Goal: Information Seeking & Learning: Check status

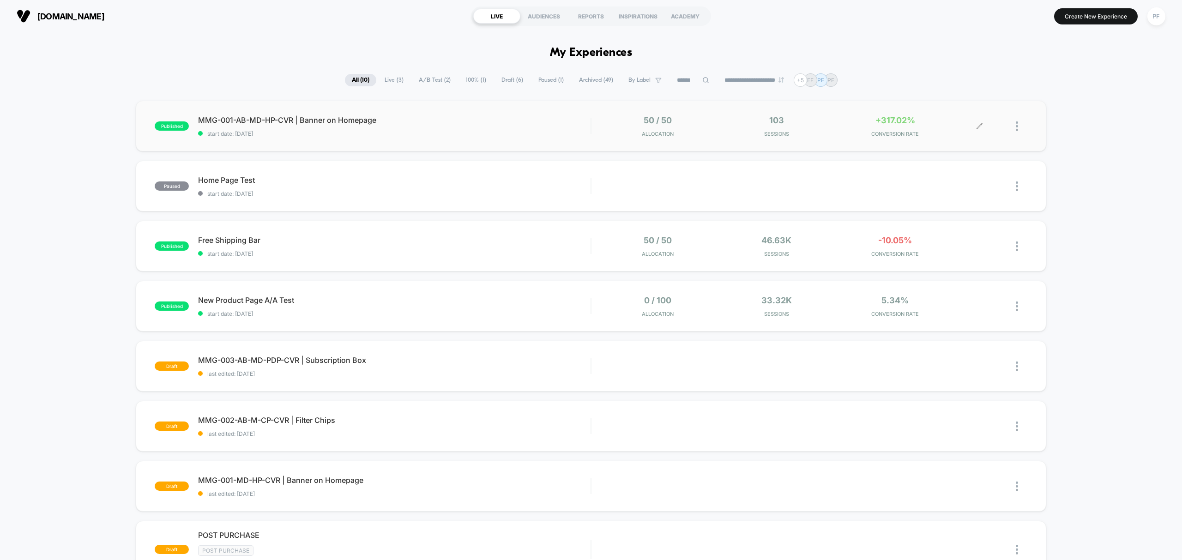
click at [778, 127] on div "103 Sessions" at bounding box center [776, 126] width 114 height 22
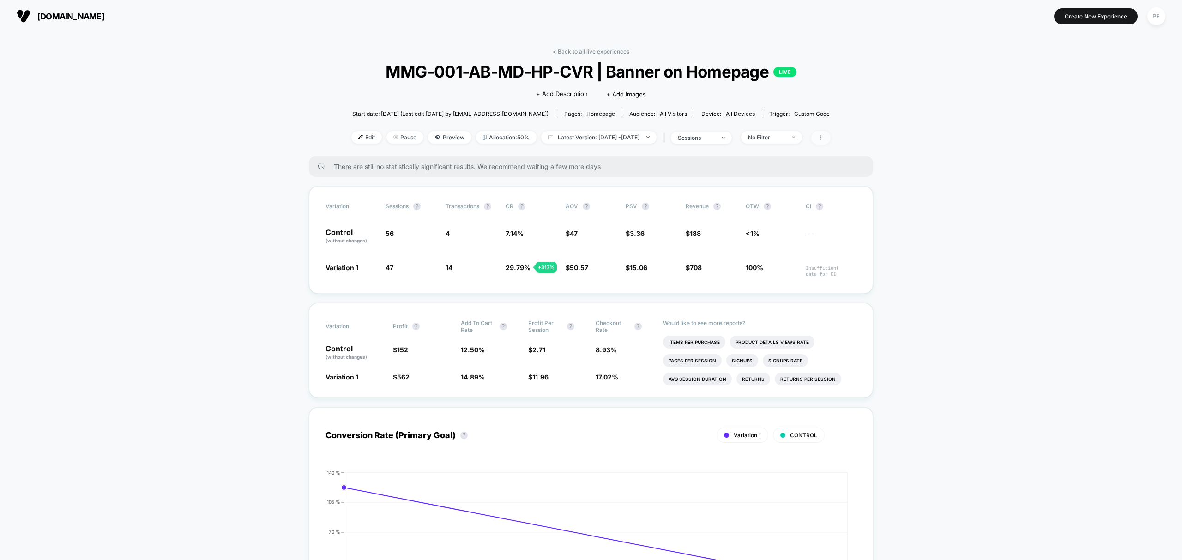
click at [830, 138] on span at bounding box center [820, 137] width 19 height 13
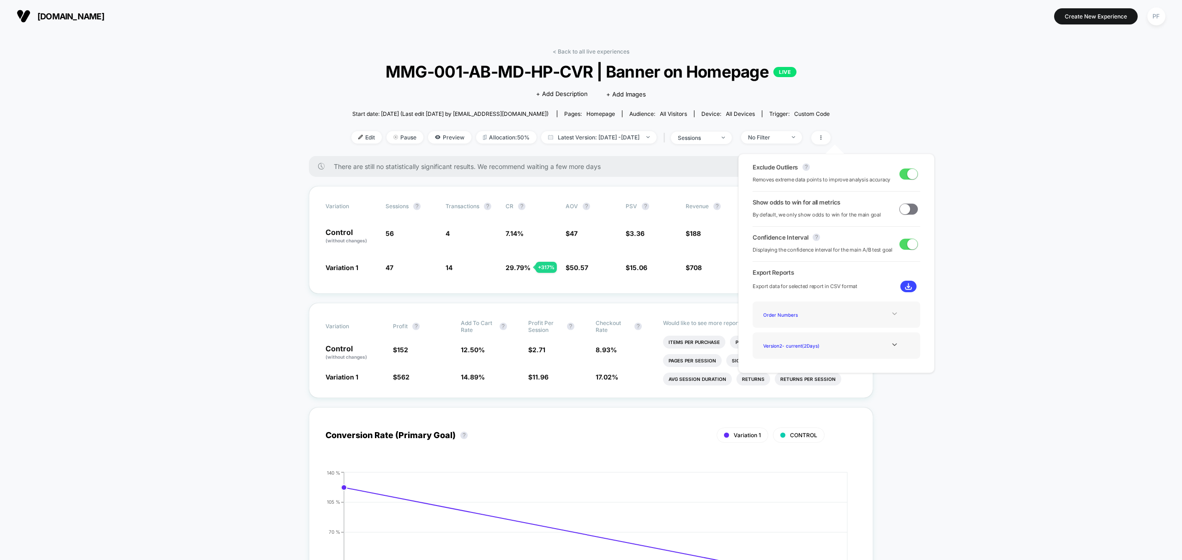
click at [887, 313] on div at bounding box center [894, 313] width 37 height 7
click at [886, 313] on div at bounding box center [894, 313] width 37 height 7
click at [881, 342] on div at bounding box center [894, 344] width 37 height 7
click at [878, 343] on div at bounding box center [894, 344] width 37 height 7
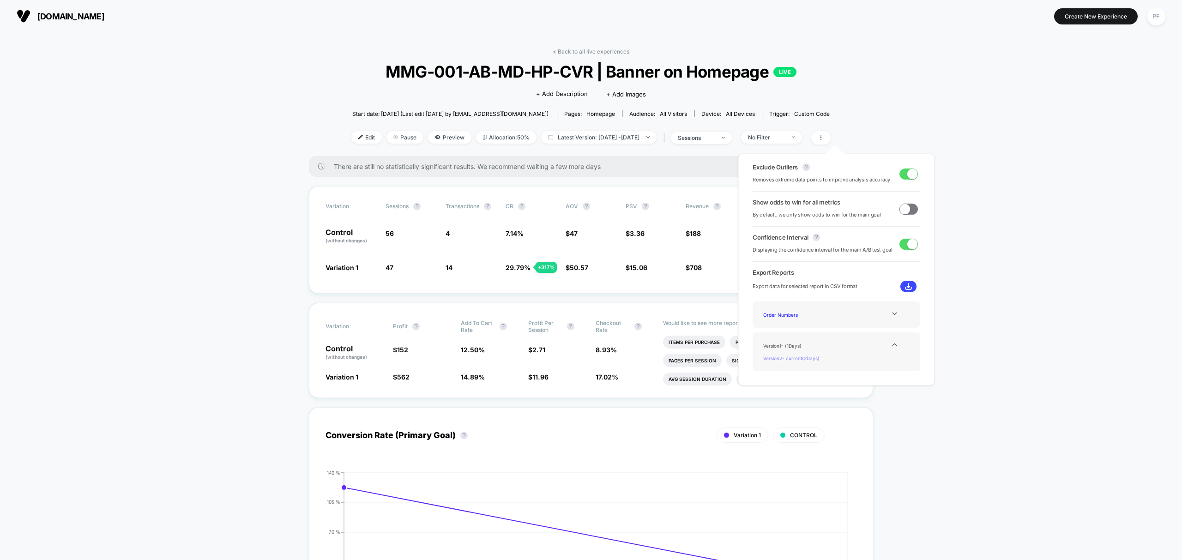
click at [813, 358] on div "Version 2 - current ( 2 Days)" at bounding box center [796, 358] width 74 height 12
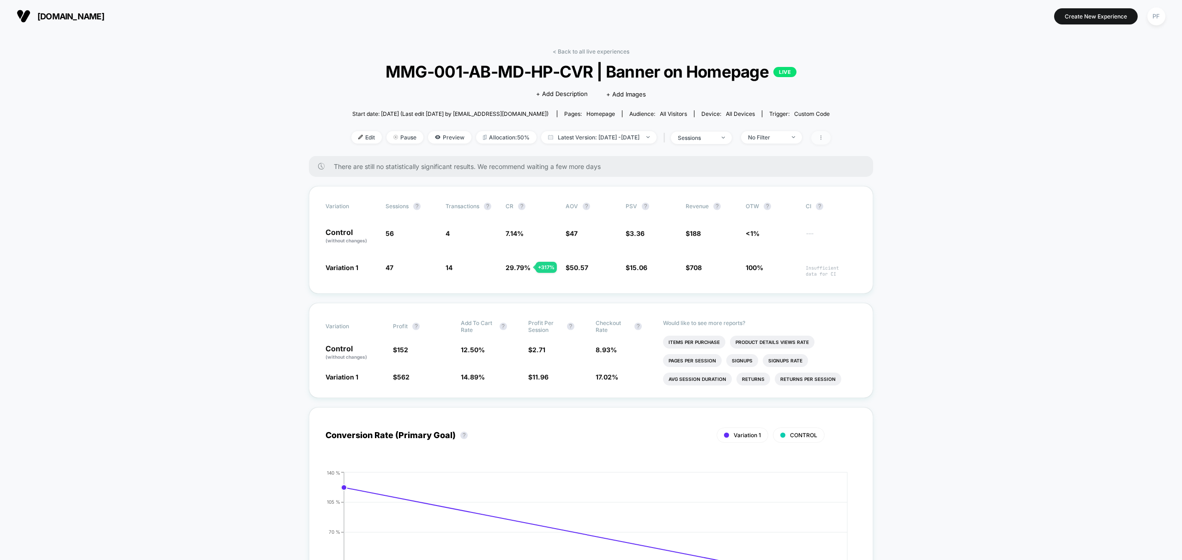
click at [824, 138] on icon at bounding box center [821, 138] width 6 height 6
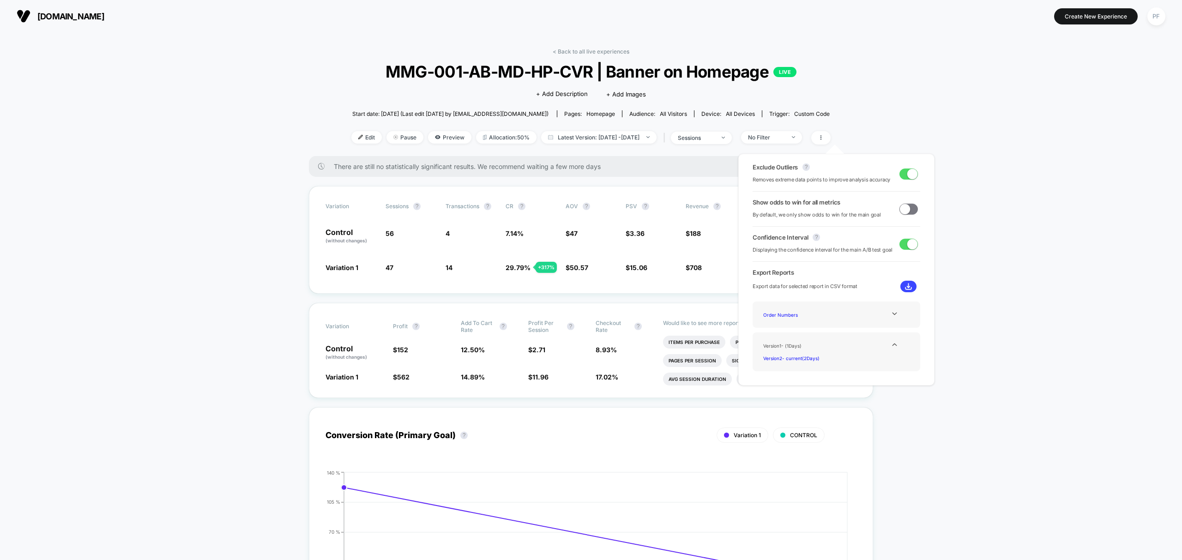
click at [905, 289] on img at bounding box center [908, 286] width 7 height 7
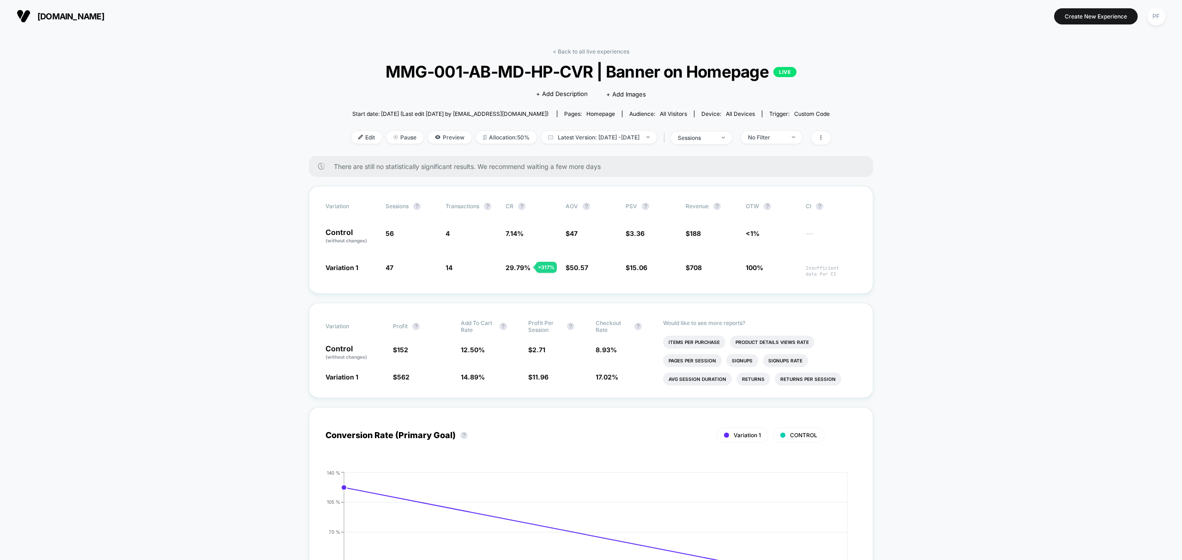
drag, startPoint x: 894, startPoint y: 222, endPoint x: 1180, endPoint y: 326, distance: 304.8
click at [104, 17] on span "[DOMAIN_NAME]" at bounding box center [70, 17] width 67 height 10
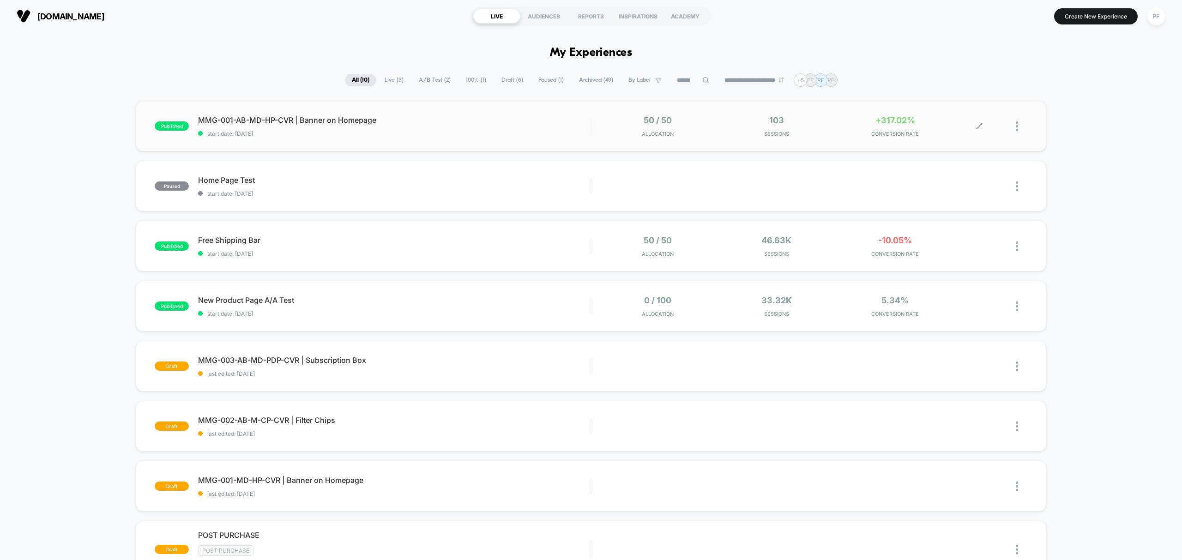
click at [770, 130] on div "103 Sessions" at bounding box center [776, 126] width 114 height 22
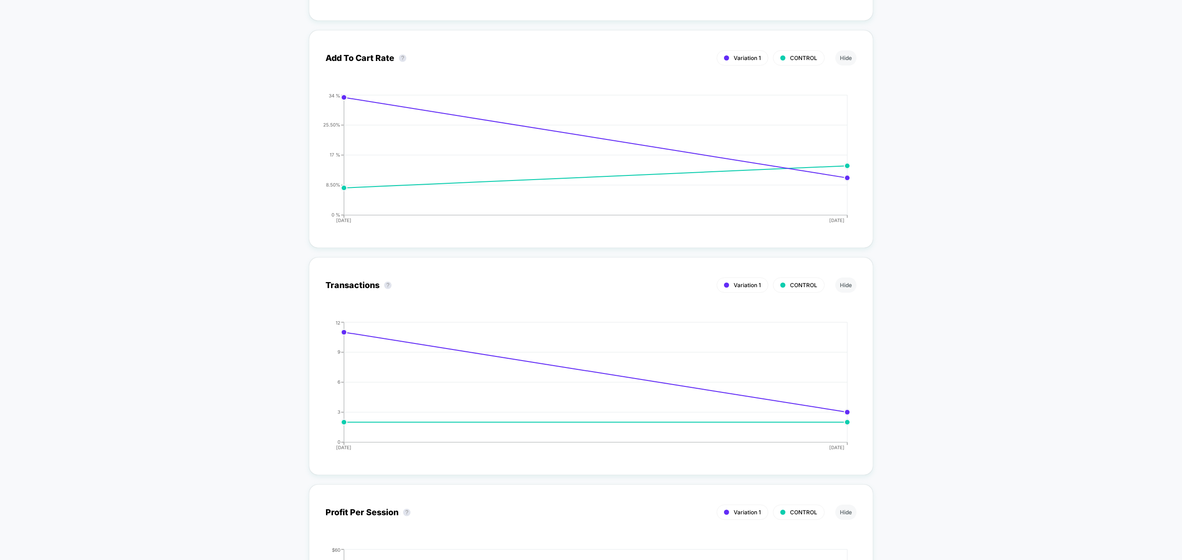
scroll to position [1529, 0]
